Goal: Check status: Check status

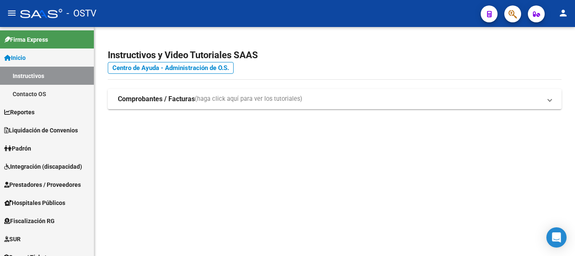
click at [307, 204] on mat-sidenav-content "Instructivos y Video Tutoriales SAAS Centro de Ayuda - Administración de O.S. C…" at bounding box center [334, 141] width 481 height 229
click at [13, 15] on mat-icon "menu" at bounding box center [12, 13] width 10 height 10
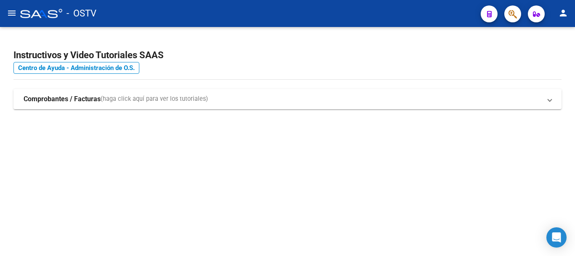
click at [13, 15] on mat-icon "menu" at bounding box center [12, 13] width 10 height 10
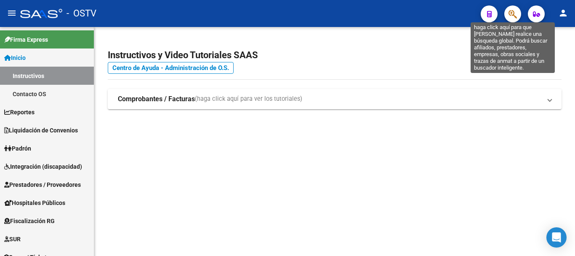
click at [513, 13] on icon "button" at bounding box center [513, 14] width 8 height 10
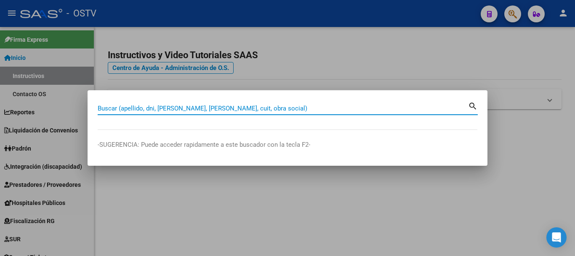
paste input "23176307"
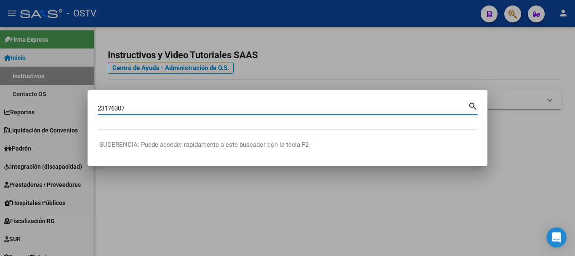
type input "23176307"
click at [472, 105] on mat-icon "search" at bounding box center [473, 105] width 10 height 10
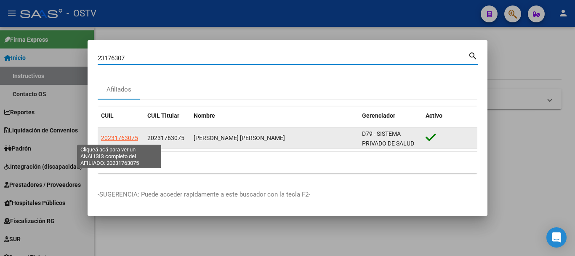
click at [125, 136] on span "20231763075" at bounding box center [119, 137] width 37 height 7
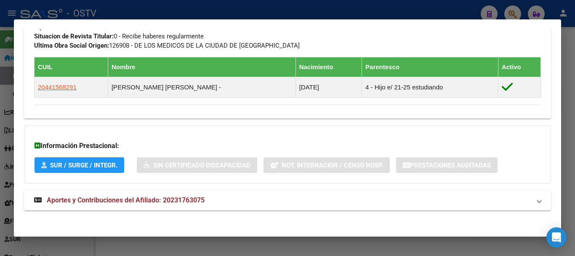
scroll to position [456, 0]
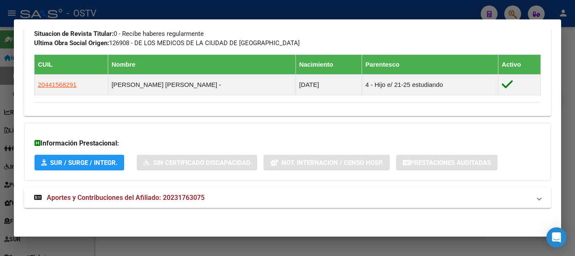
click at [129, 196] on span "Aportes y Contribuciones del Afiliado: 20231763075" at bounding box center [126, 197] width 158 height 8
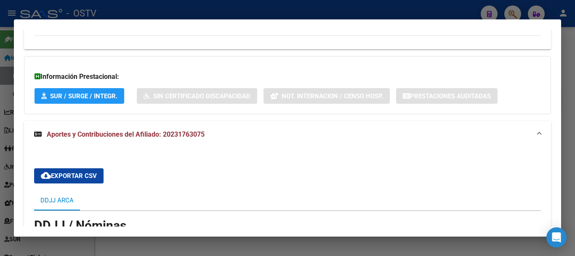
scroll to position [507, 0]
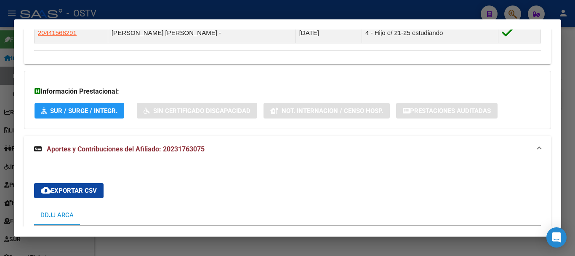
click at [148, 151] on span "Aportes y Contribuciones del Afiliado: 20231763075" at bounding box center [126, 149] width 158 height 8
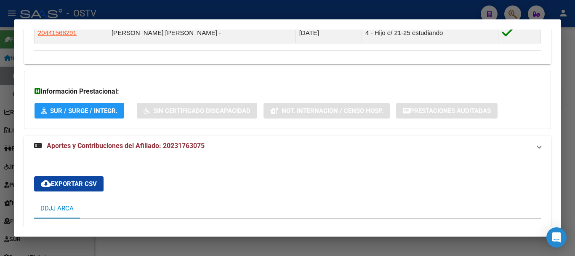
scroll to position [456, 0]
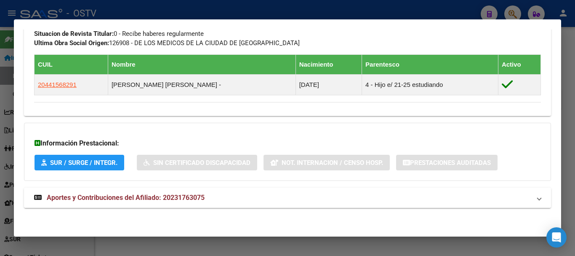
click at [165, 200] on span "Aportes y Contribuciones del Afiliado: 20231763075" at bounding box center [126, 197] width 158 height 8
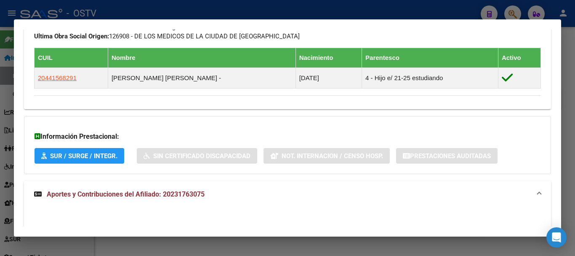
scroll to position [446, 0]
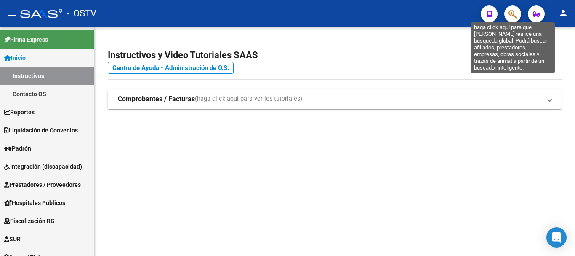
click at [517, 10] on icon "button" at bounding box center [513, 14] width 8 height 10
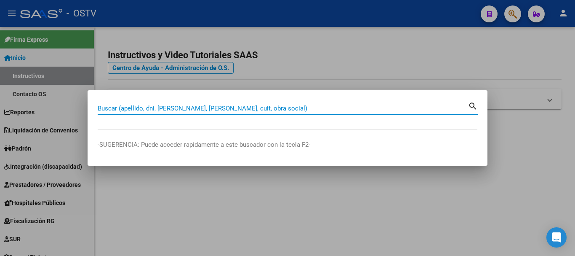
paste input "20231763075"
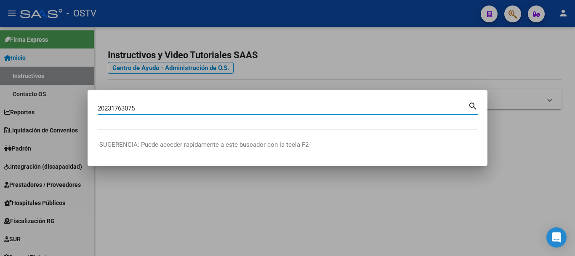
type input "20231763075"
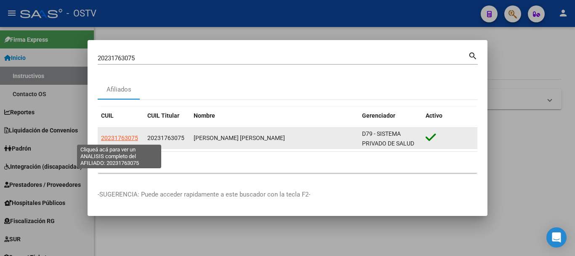
click at [116, 136] on span "20231763075" at bounding box center [119, 137] width 37 height 7
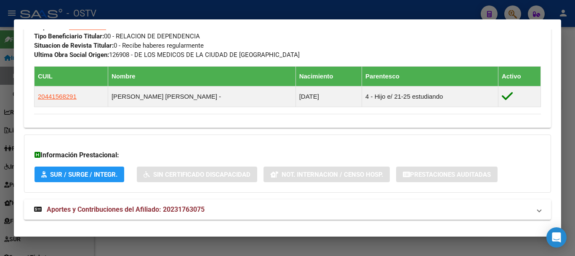
scroll to position [456, 0]
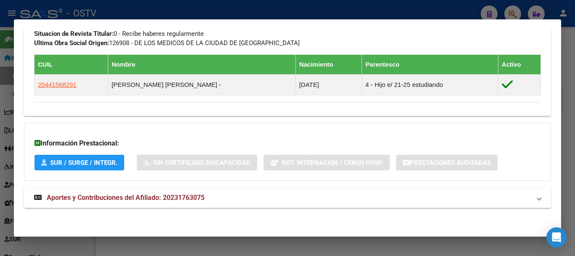
click at [155, 196] on span "Aportes y Contribuciones del Afiliado: 20231763075" at bounding box center [126, 197] width 158 height 8
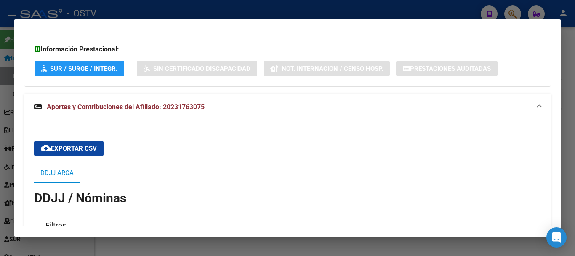
scroll to position [718, 0]
